Goal: Find specific page/section: Find specific page/section

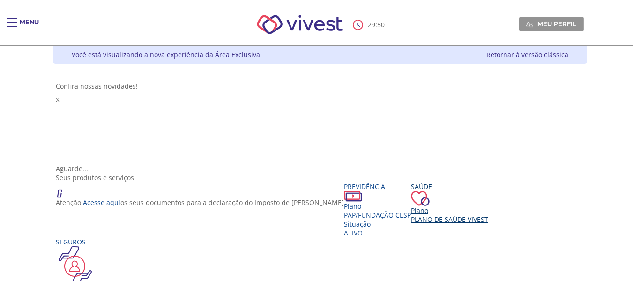
click at [420, 209] on div "Saúde Plano Plano de Saúde VIVEST" at bounding box center [449, 203] width 77 height 42
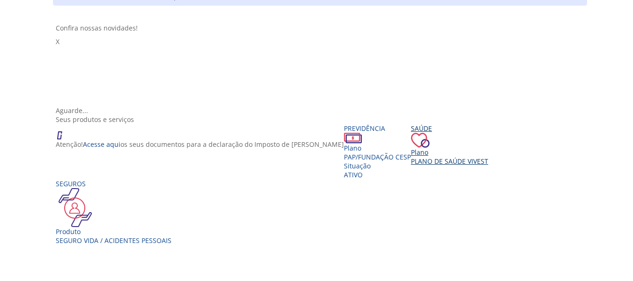
scroll to position [101, 0]
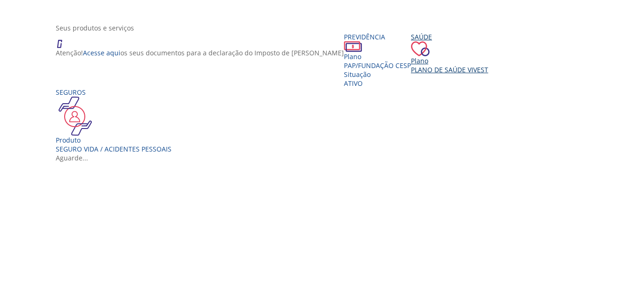
scroll to position [213, 0]
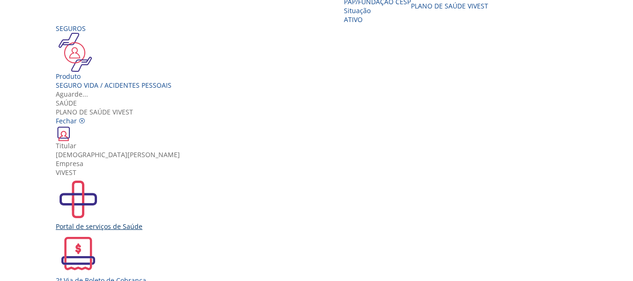
scroll to position [17, 0]
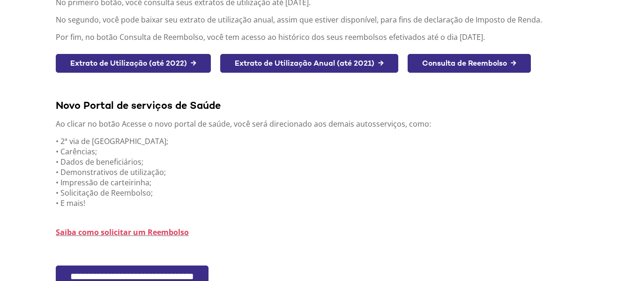
scroll to position [188, 0]
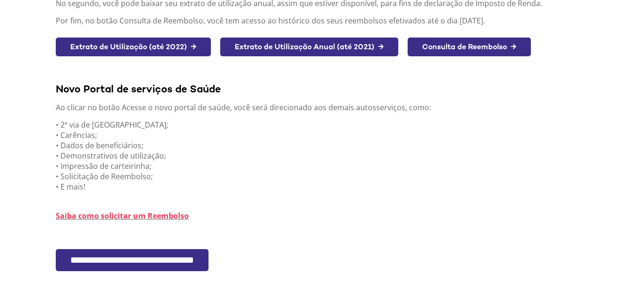
click at [144, 265] on input "**********" at bounding box center [132, 260] width 153 height 22
